Goal: Check status: Check status

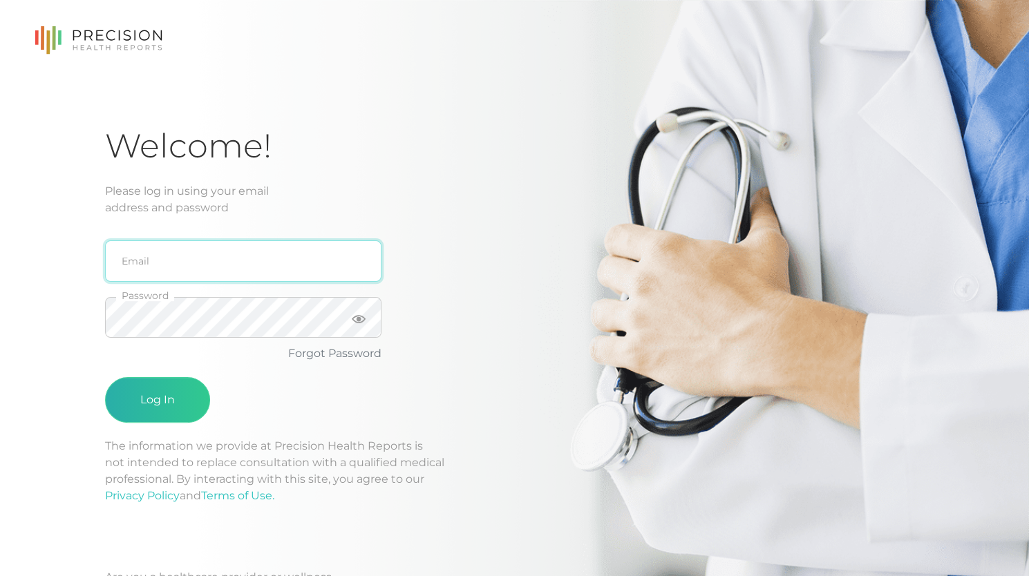
type input "[PERSON_NAME][EMAIL_ADDRESS][DOMAIN_NAME]"
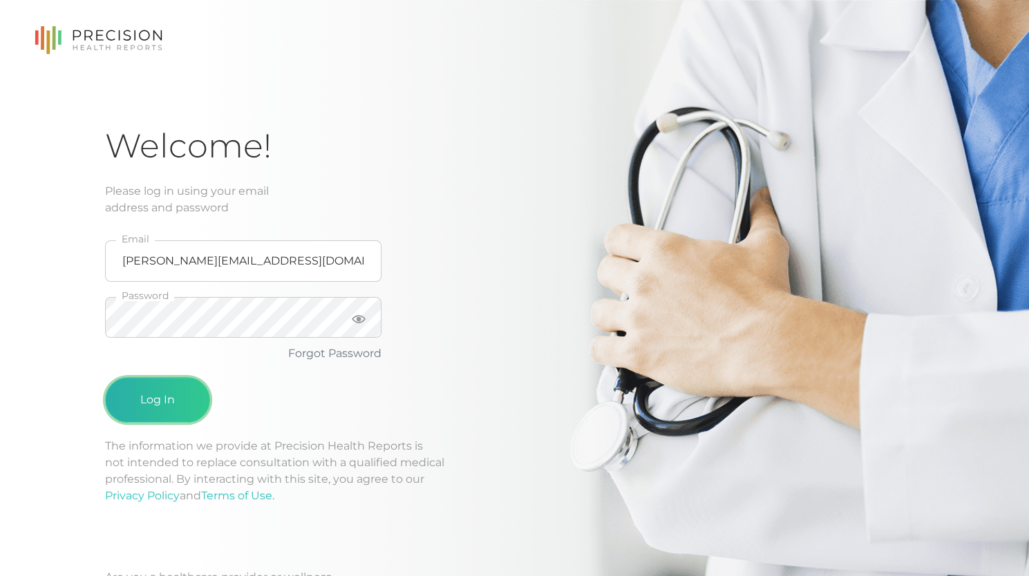
click at [160, 410] on button "Log In" at bounding box center [157, 400] width 105 height 46
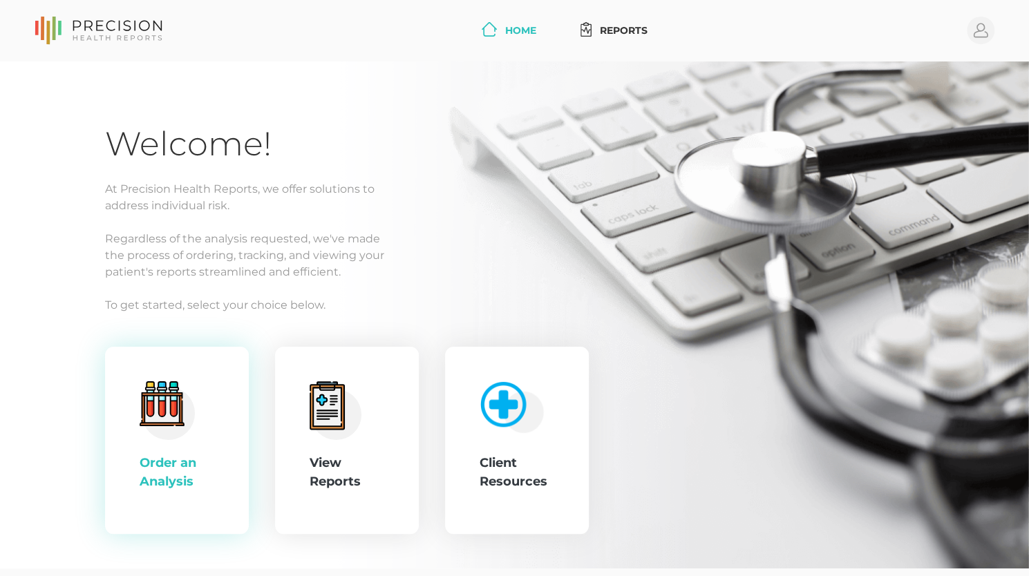
click at [178, 468] on div "Order an Analysis" at bounding box center [177, 472] width 75 height 37
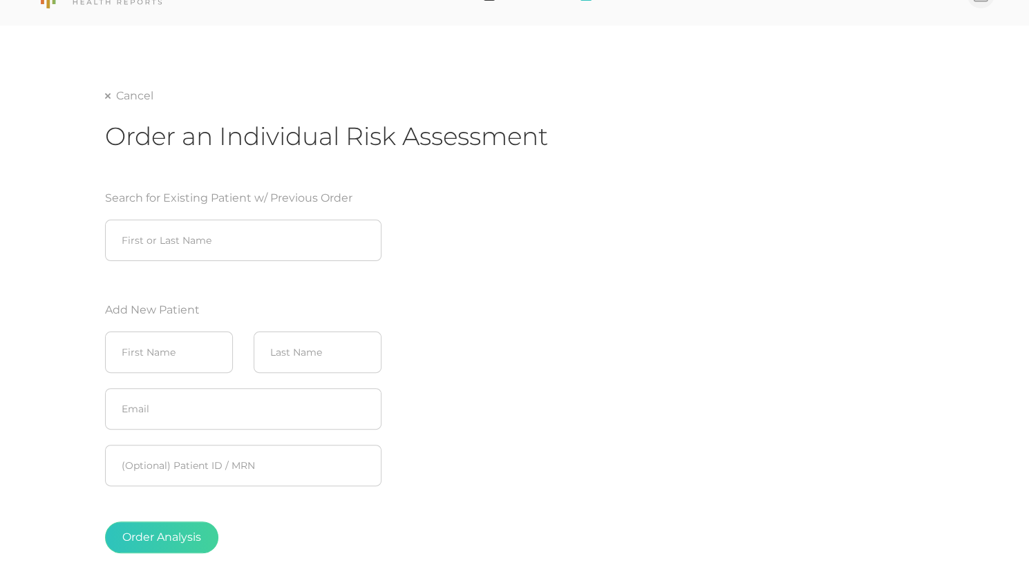
scroll to position [37, 0]
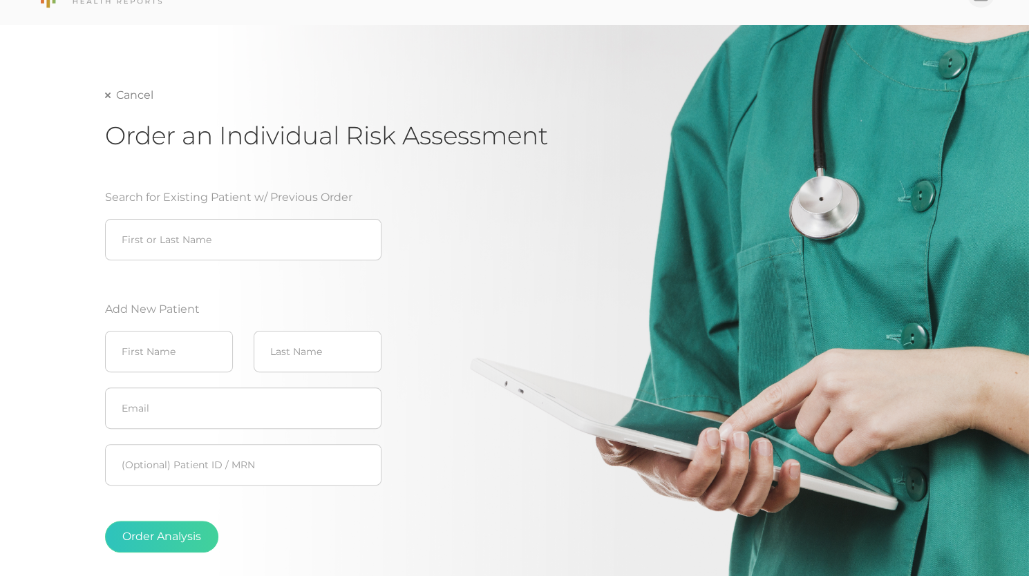
click at [108, 97] on icon at bounding box center [108, 96] width 6 height 6
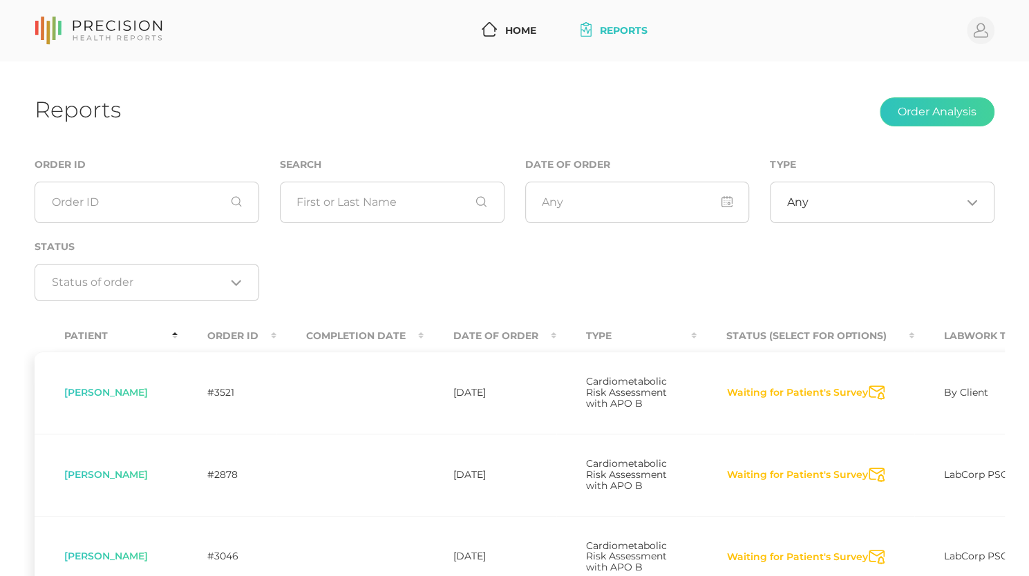
scroll to position [100, 0]
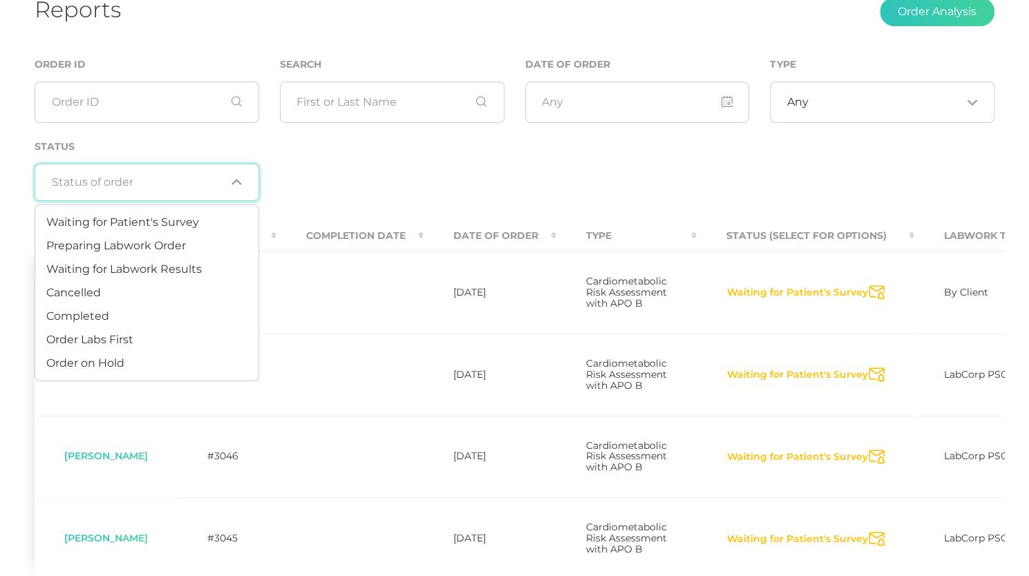
click at [250, 189] on div "Loading..." at bounding box center [147, 182] width 225 height 37
click at [235, 180] on icon "Search for option" at bounding box center [237, 182] width 8 height 4
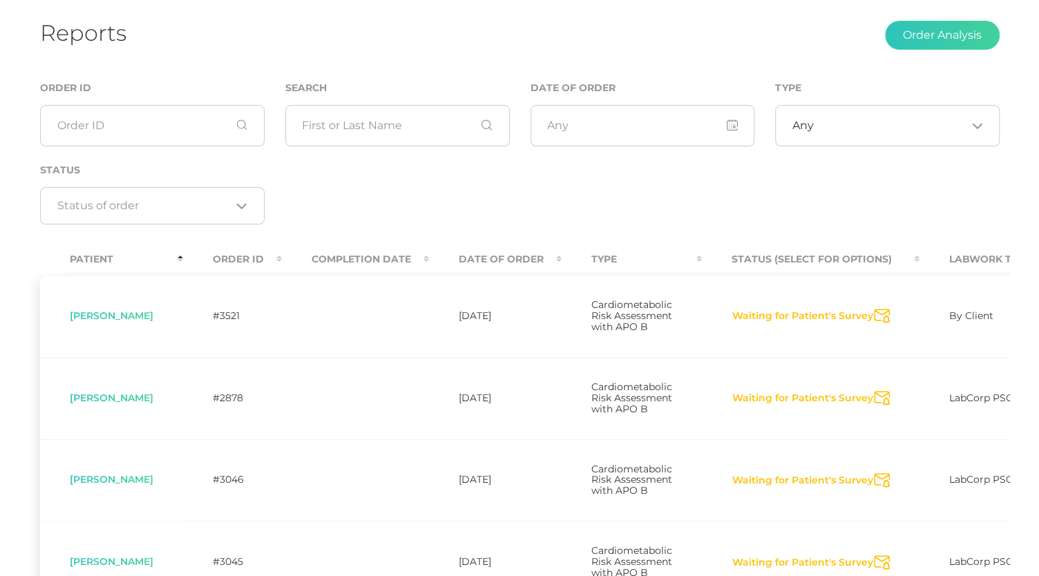
scroll to position [0, 0]
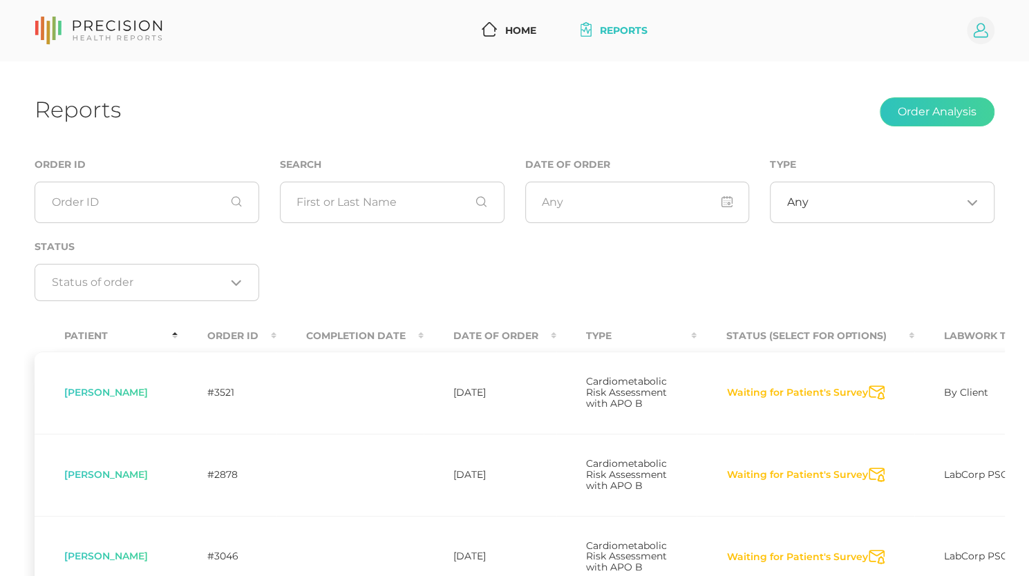
click at [982, 29] on circle at bounding box center [980, 31] width 28 height 28
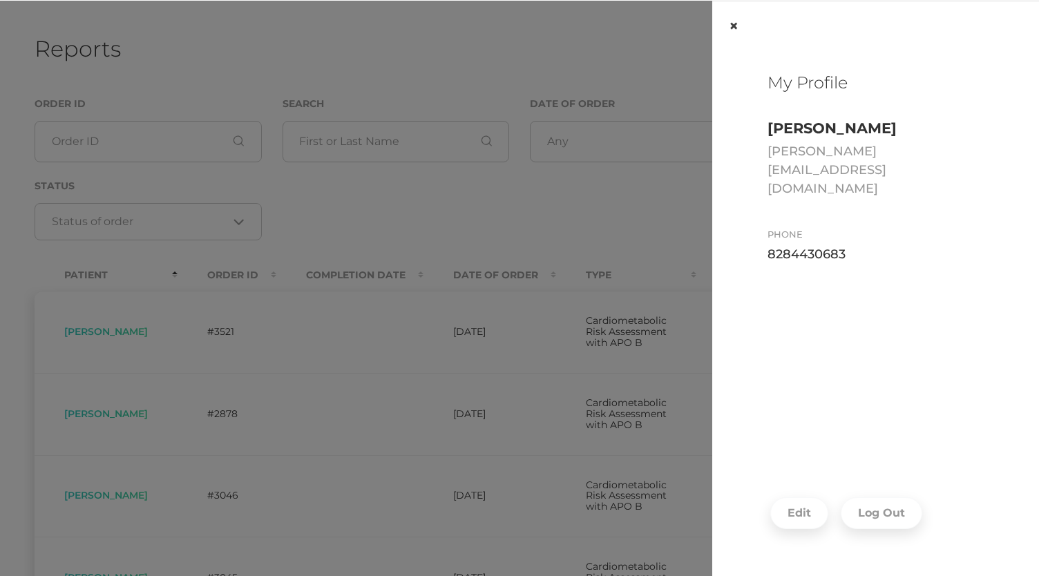
click at [736, 21] on button "×" at bounding box center [733, 26] width 43 height 50
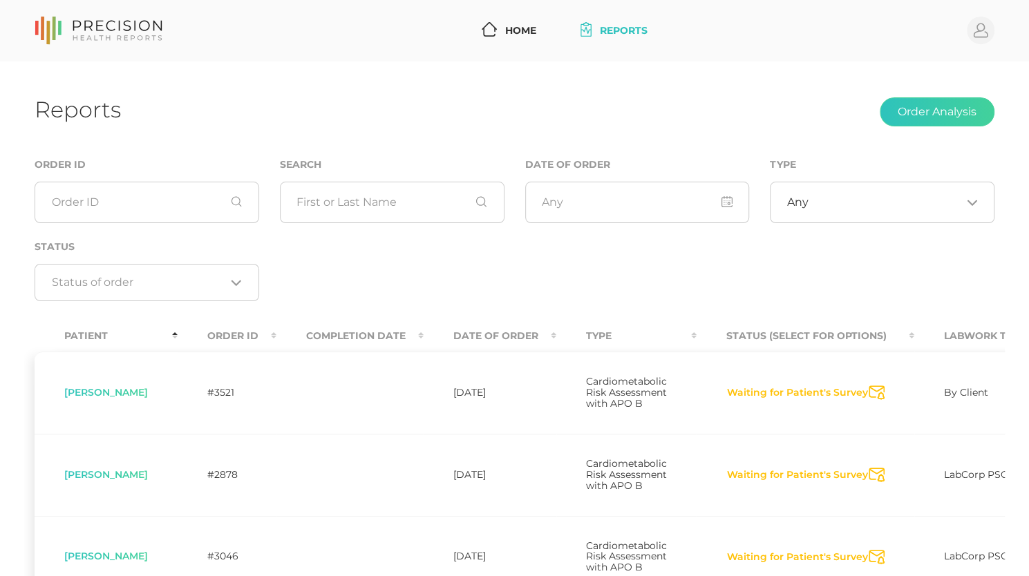
click at [115, 399] on span "[PERSON_NAME]" at bounding box center [106, 392] width 84 height 12
click at [825, 397] on button "Waiting for Patient's Survey" at bounding box center [797, 393] width 142 height 14
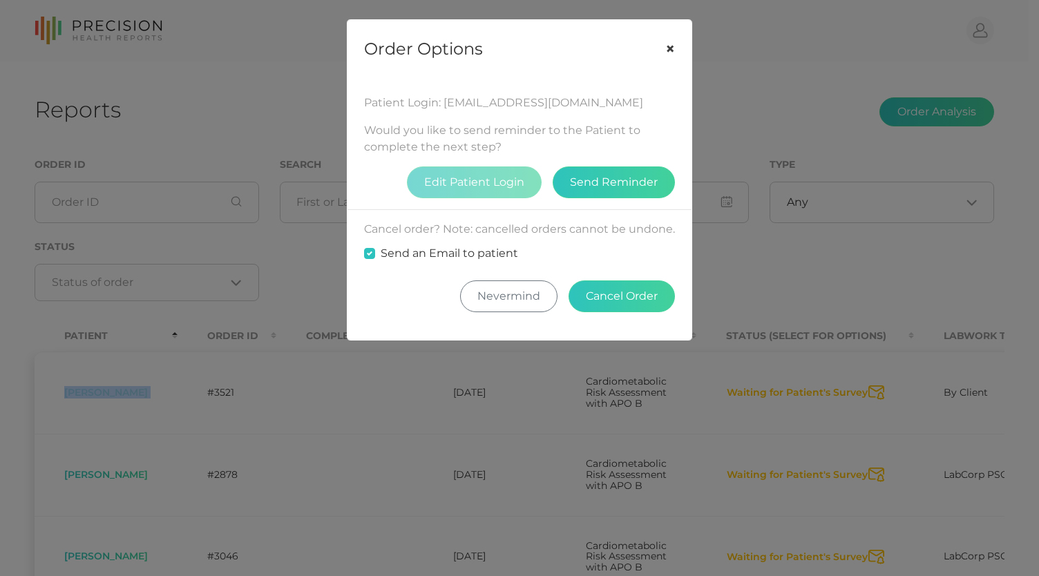
click at [669, 49] on button "×" at bounding box center [670, 49] width 43 height 58
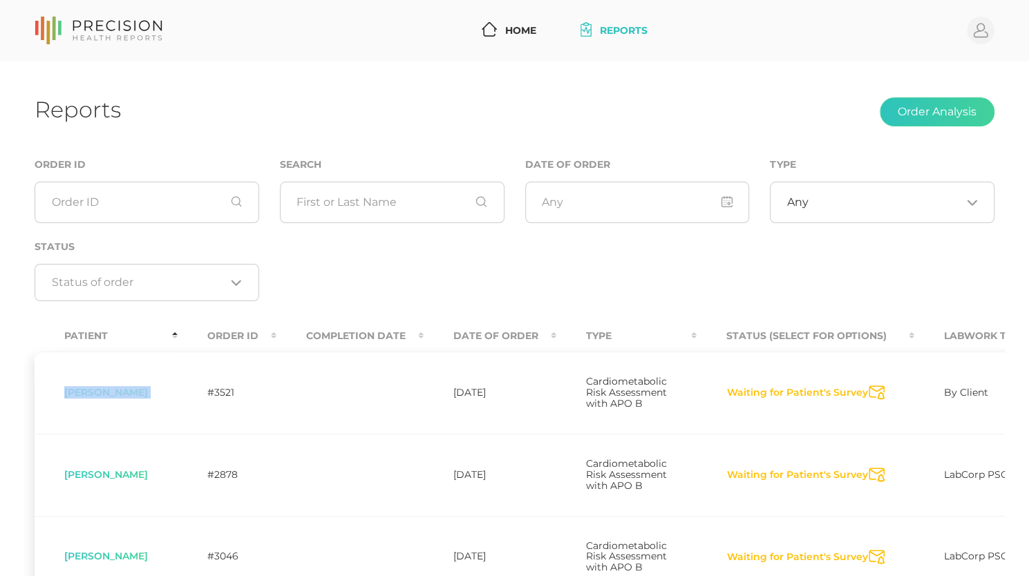
click at [830, 397] on button "Waiting for Patient's Survey" at bounding box center [797, 393] width 142 height 14
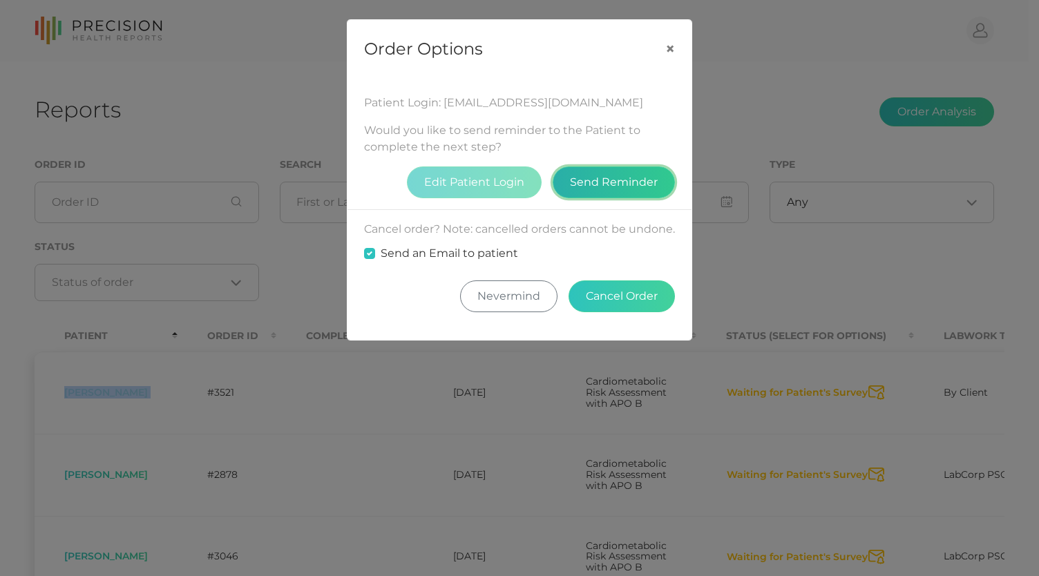
click at [622, 186] on button "Send Reminder" at bounding box center [614, 182] width 122 height 32
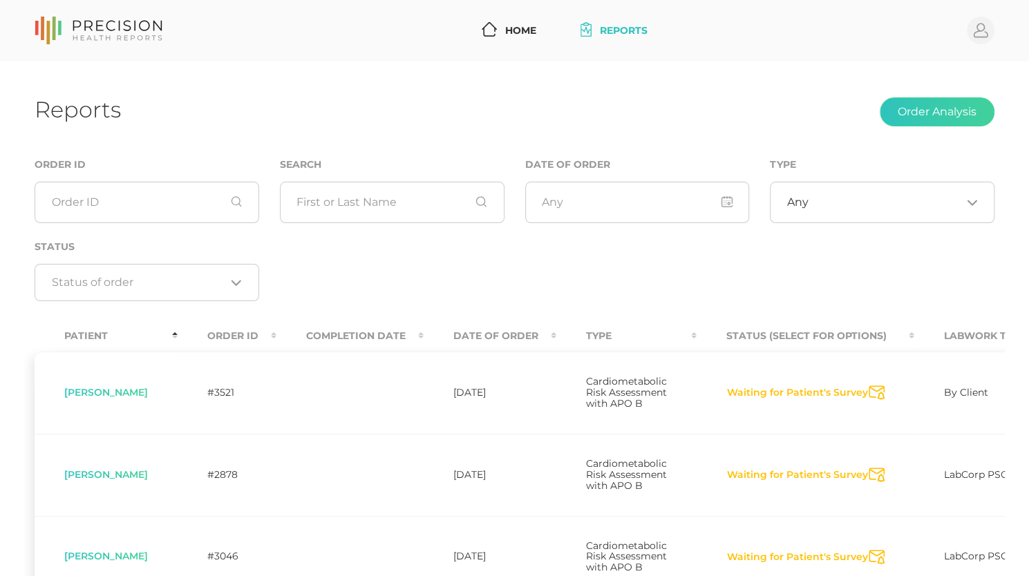
click at [240, 375] on td "#3521" at bounding box center [227, 393] width 99 height 82
